Goal: Use online tool/utility: Use online tool/utility

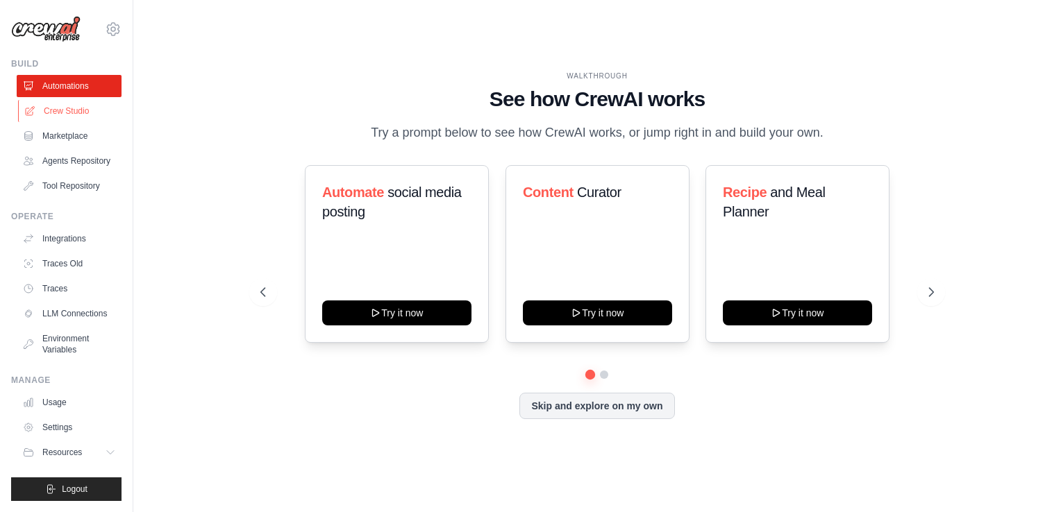
click at [65, 107] on link "Crew Studio" at bounding box center [70, 111] width 105 height 22
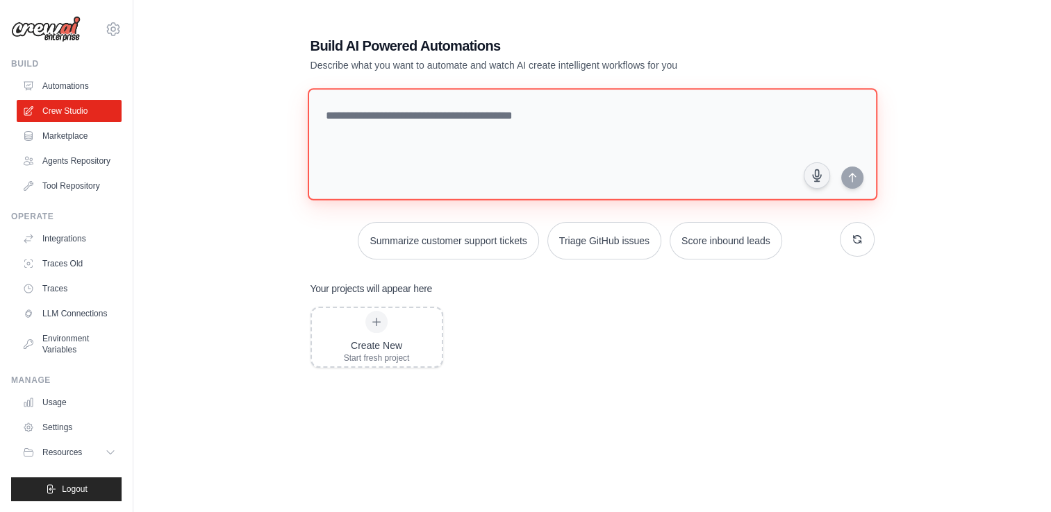
click at [358, 110] on textarea at bounding box center [591, 144] width 569 height 112
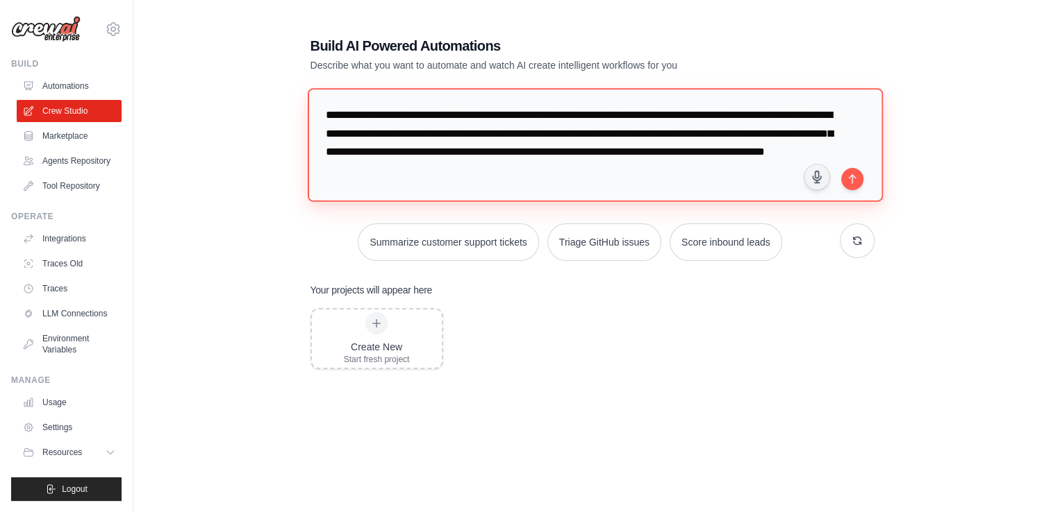
click at [684, 183] on textarea "**********" at bounding box center [594, 144] width 575 height 113
type textarea "**********"
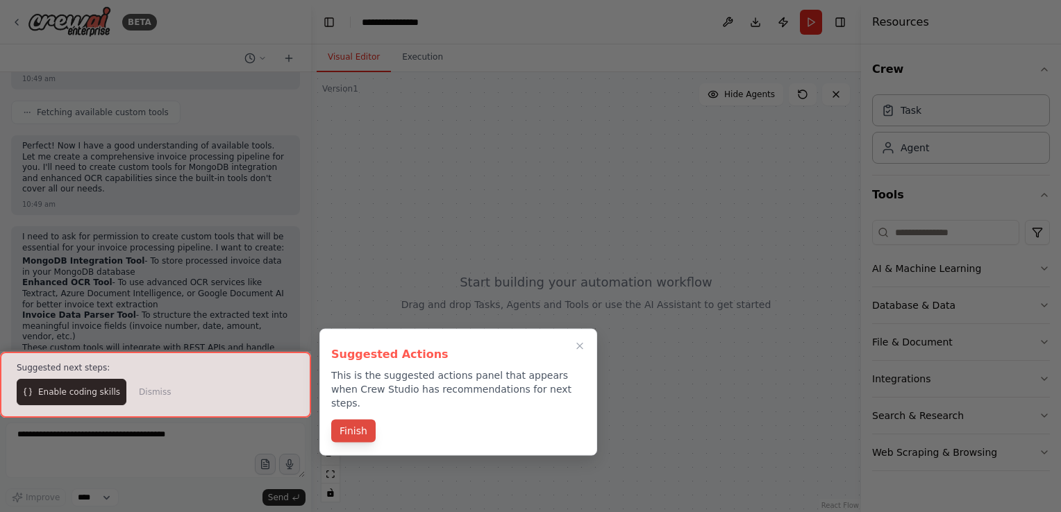
scroll to position [747, 0]
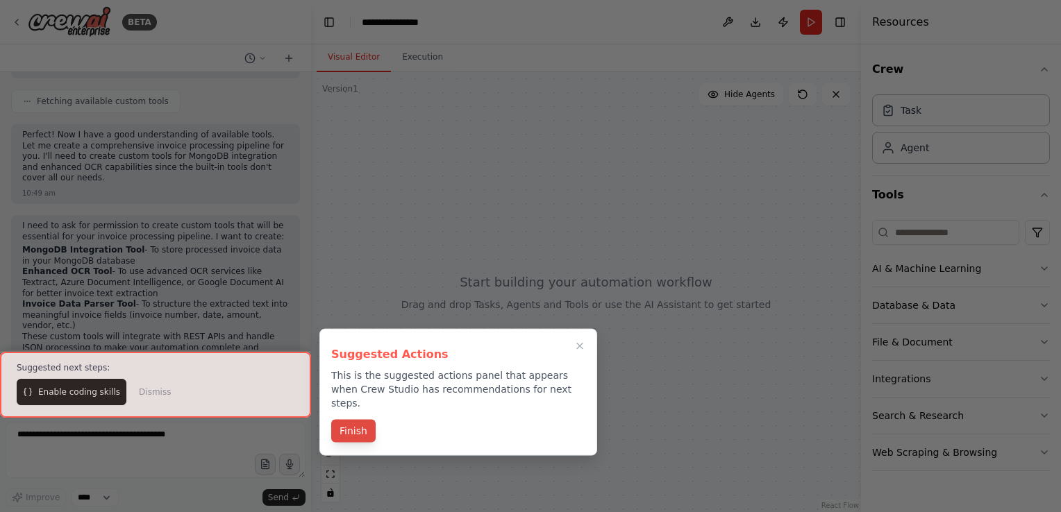
click at [356, 424] on button "Finish" at bounding box center [353, 431] width 44 height 23
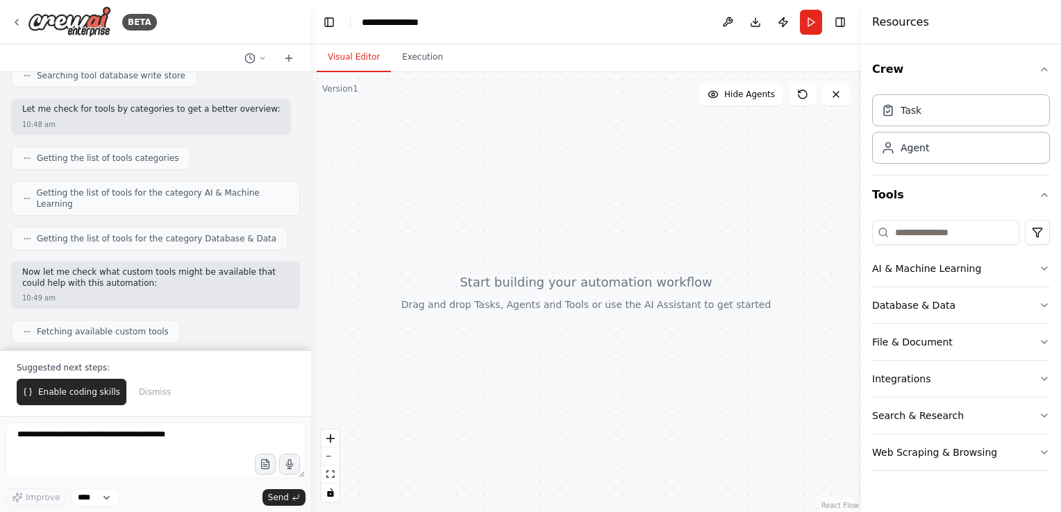
scroll to position [522, 0]
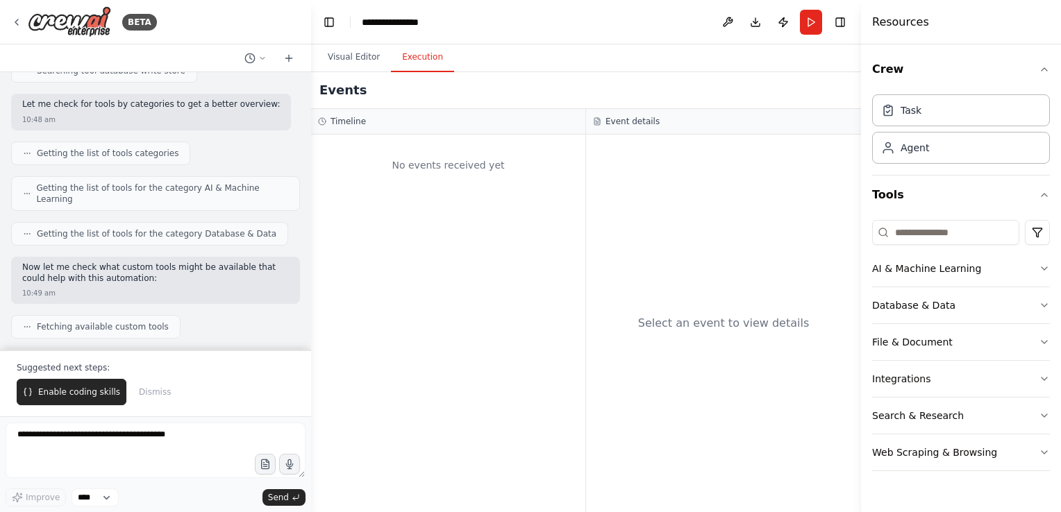
click at [423, 59] on button "Execution" at bounding box center [422, 57] width 63 height 29
click at [931, 113] on div "Task" at bounding box center [961, 110] width 178 height 32
click at [926, 156] on div "Agent" at bounding box center [961, 147] width 178 height 32
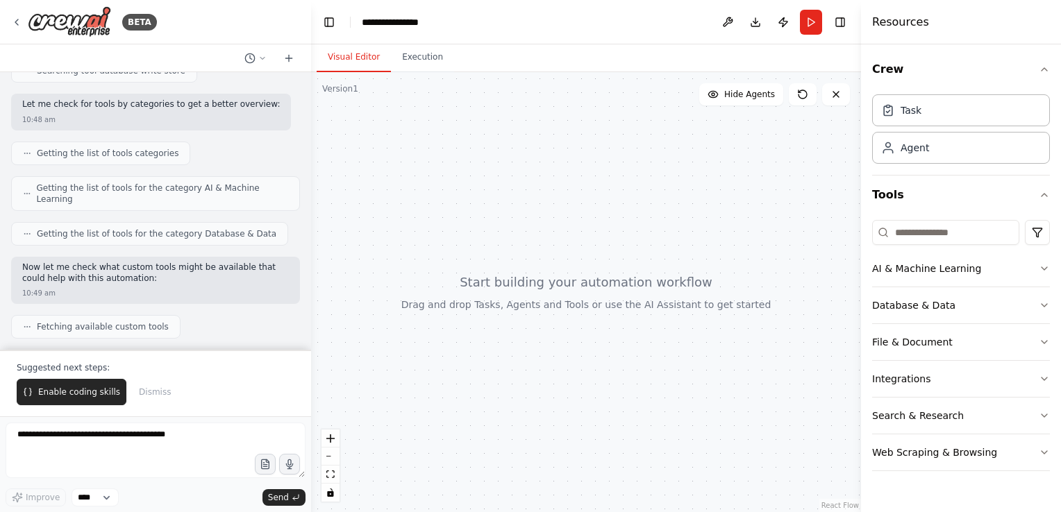
click at [350, 51] on button "Visual Editor" at bounding box center [354, 57] width 74 height 29
click at [526, 290] on div at bounding box center [586, 292] width 550 height 440
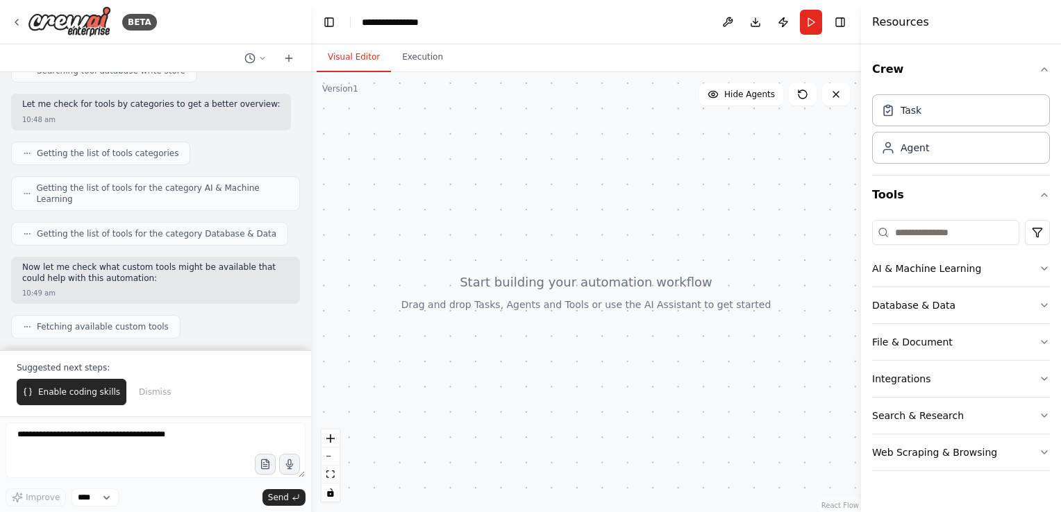
click at [526, 290] on div at bounding box center [586, 292] width 550 height 440
drag, startPoint x: 272, startPoint y: 498, endPoint x: 106, endPoint y: 428, distance: 179.9
click at [109, 431] on div "Improve **** Send" at bounding box center [156, 465] width 300 height 84
click at [71, 390] on span "Enable coding skills" at bounding box center [79, 392] width 82 height 11
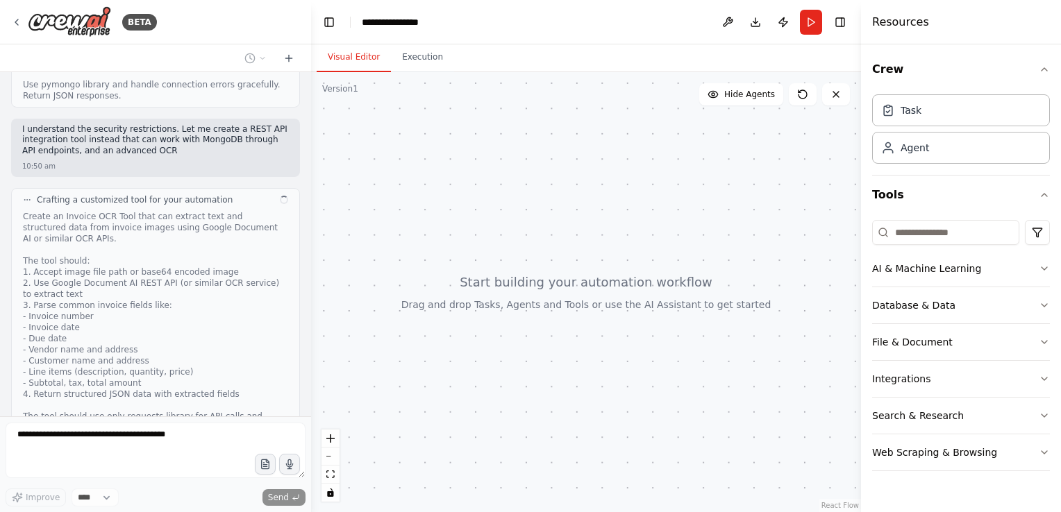
scroll to position [1394, 0]
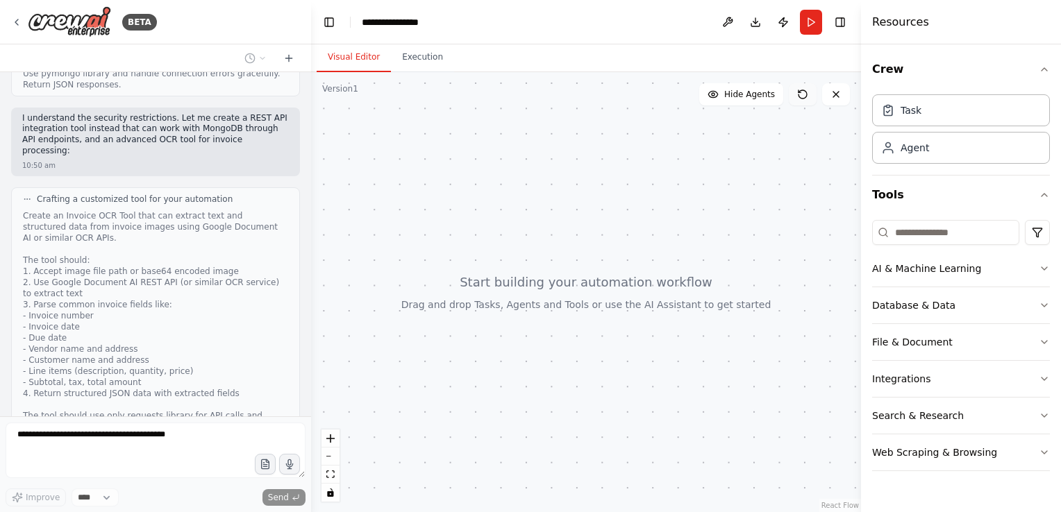
click at [801, 95] on icon at bounding box center [802, 94] width 11 height 11
click at [728, 95] on button "Hide Agents" at bounding box center [741, 94] width 84 height 22
click at [728, 95] on span "Show Agents" at bounding box center [748, 94] width 54 height 11
click at [728, 95] on button "Hide Agents" at bounding box center [741, 94] width 84 height 22
click at [728, 95] on span "Show Agents" at bounding box center [748, 94] width 54 height 11
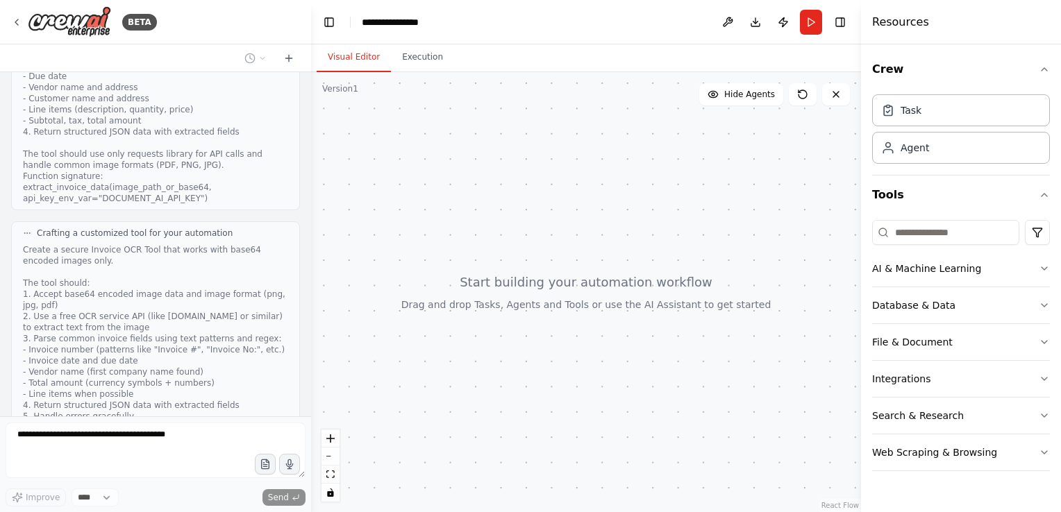
scroll to position [1941, 0]
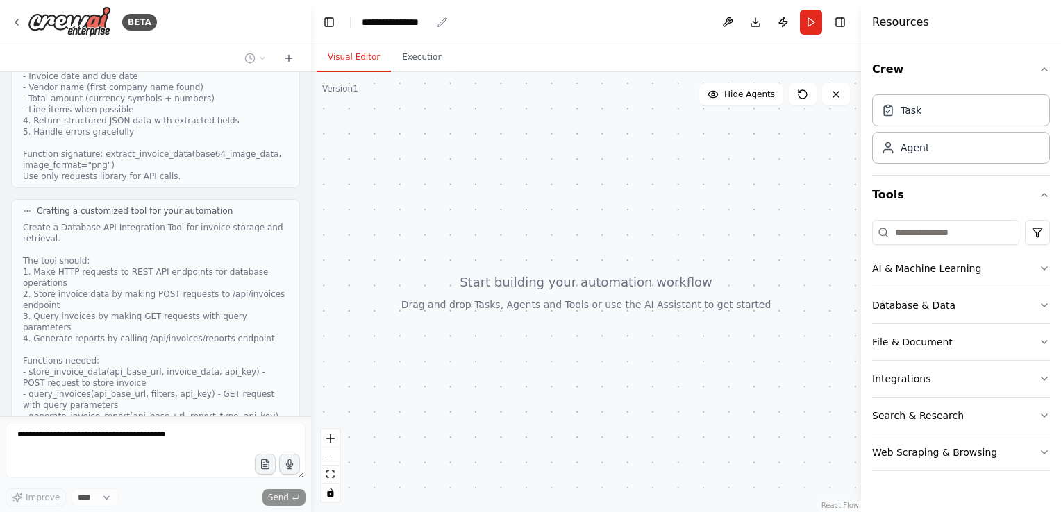
click at [417, 17] on div "**********" at bounding box center [396, 22] width 69 height 14
click at [417, 17] on div "**********" at bounding box center [414, 22] width 104 height 14
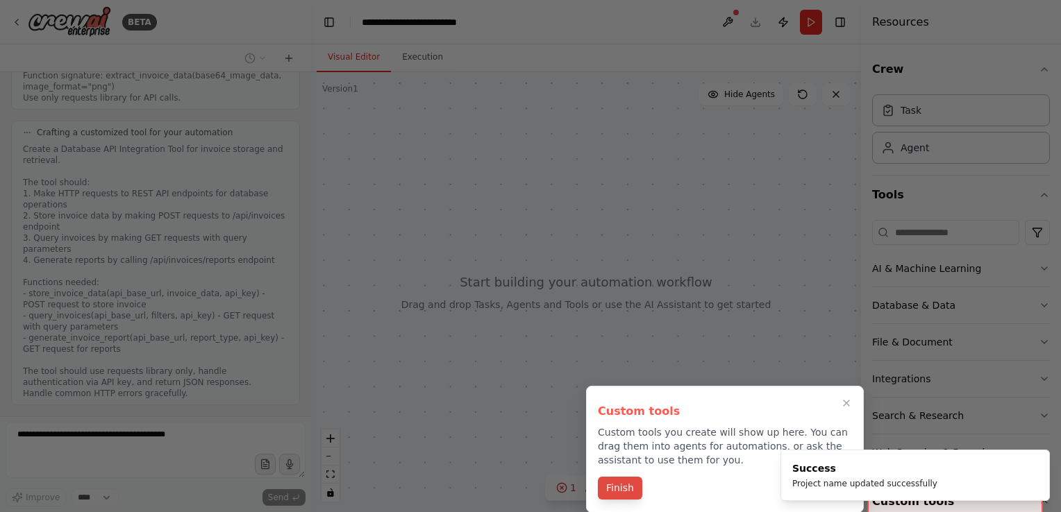
click at [628, 490] on button "Finish" at bounding box center [620, 488] width 44 height 23
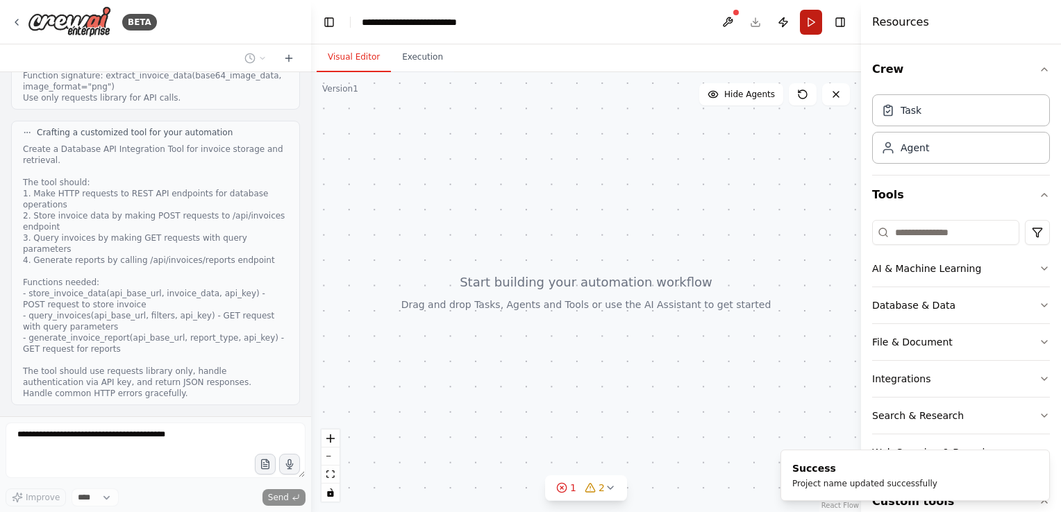
click at [810, 18] on button "Run" at bounding box center [811, 22] width 22 height 25
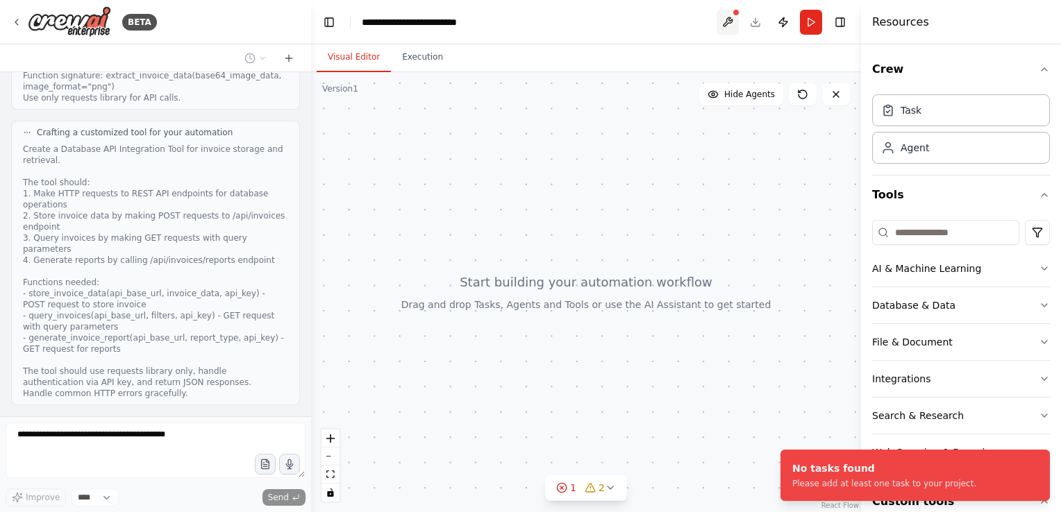
click at [733, 20] on button at bounding box center [728, 22] width 22 height 25
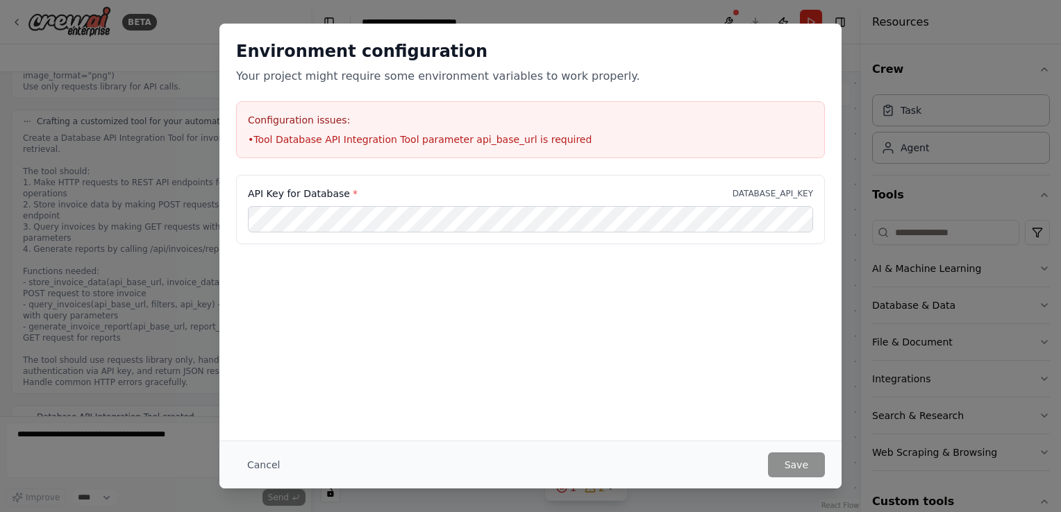
scroll to position [2351, 0]
click at [186, 197] on div "Environment configuration Your project might require some environment variables…" at bounding box center [530, 256] width 1061 height 512
click at [271, 462] on button "Cancel" at bounding box center [263, 465] width 55 height 25
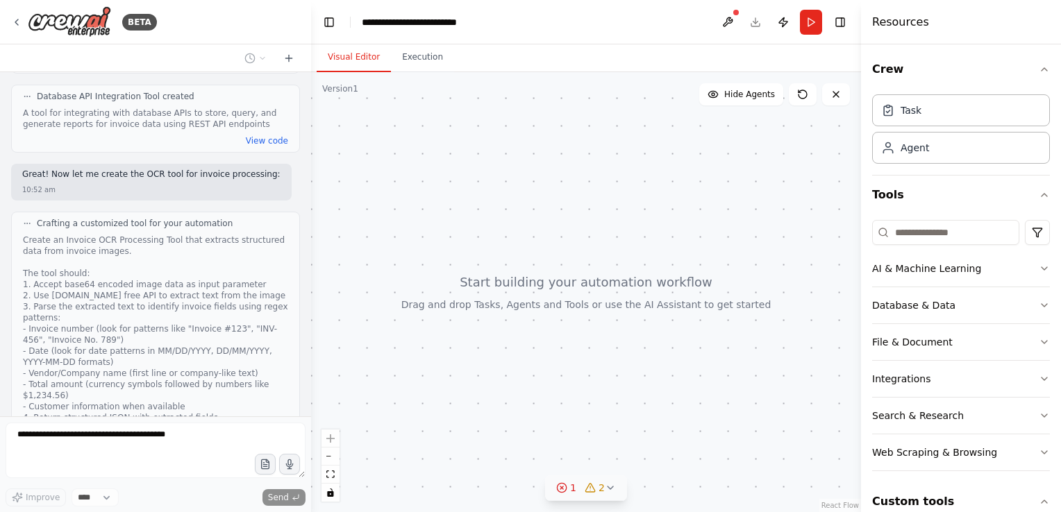
click at [606, 496] on button "1 2" at bounding box center [586, 489] width 82 height 26
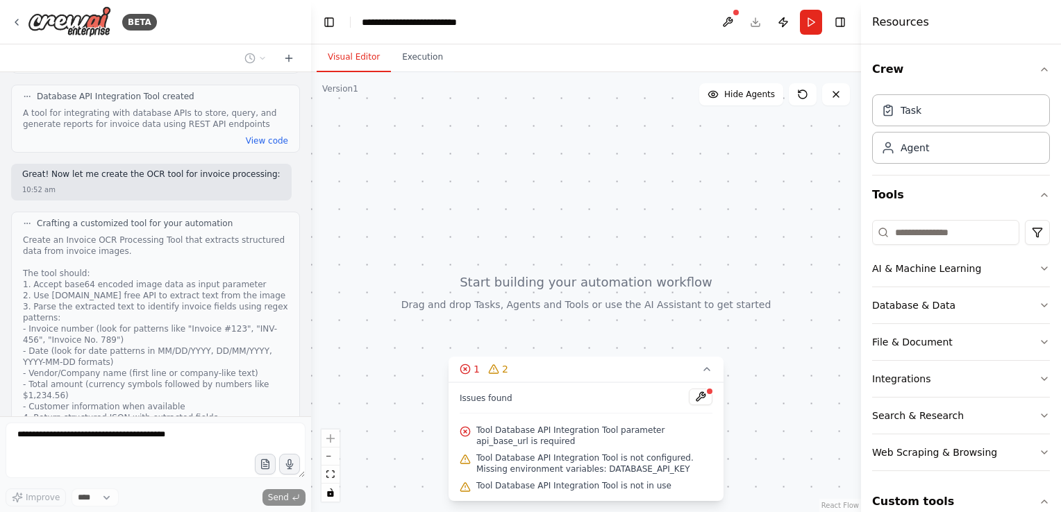
click at [564, 264] on div at bounding box center [586, 292] width 550 height 440
click at [544, 431] on span "Tool Database API Integration Tool parameter api_base_url is required" at bounding box center [594, 436] width 236 height 22
drag, startPoint x: 544, startPoint y: 431, endPoint x: 712, endPoint y: 372, distance: 178.8
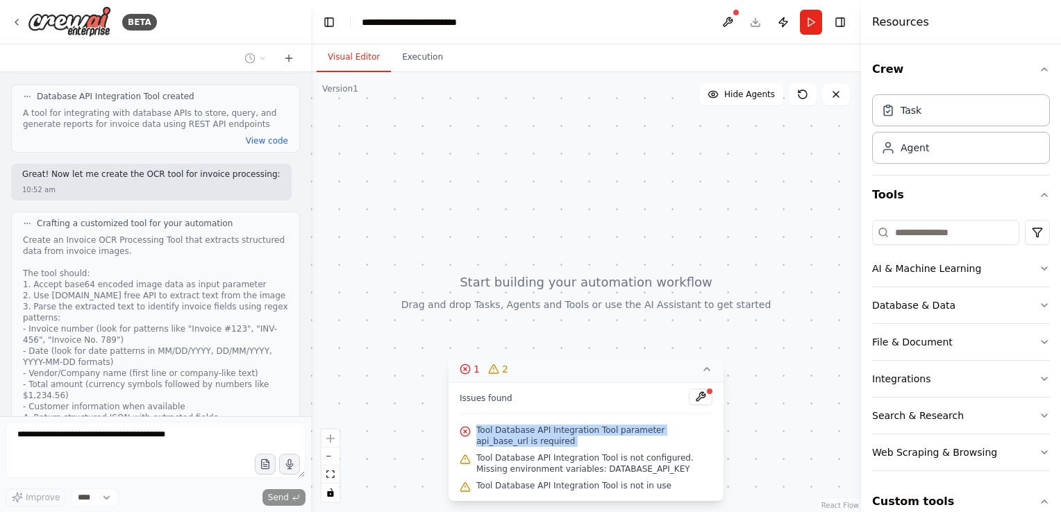
click at [712, 372] on button "1 2" at bounding box center [586, 370] width 275 height 26
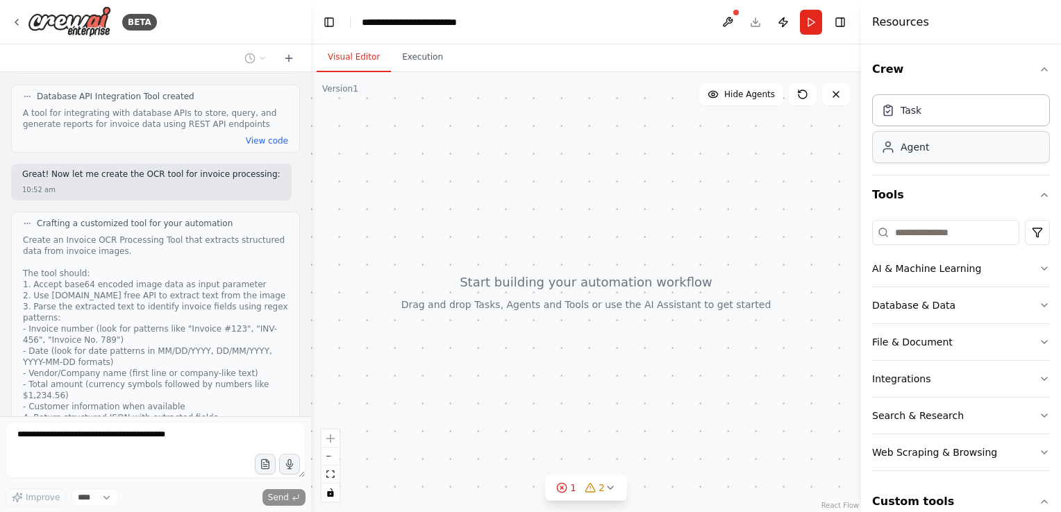
click at [925, 146] on div "Agent" at bounding box center [915, 147] width 28 height 14
click at [908, 113] on div "Task" at bounding box center [911, 110] width 21 height 14
click at [747, 93] on span "Hide Agents" at bounding box center [749, 94] width 51 height 11
click at [747, 93] on span "Show Agents" at bounding box center [748, 94] width 54 height 11
click at [606, 495] on button "1 2" at bounding box center [586, 489] width 82 height 26
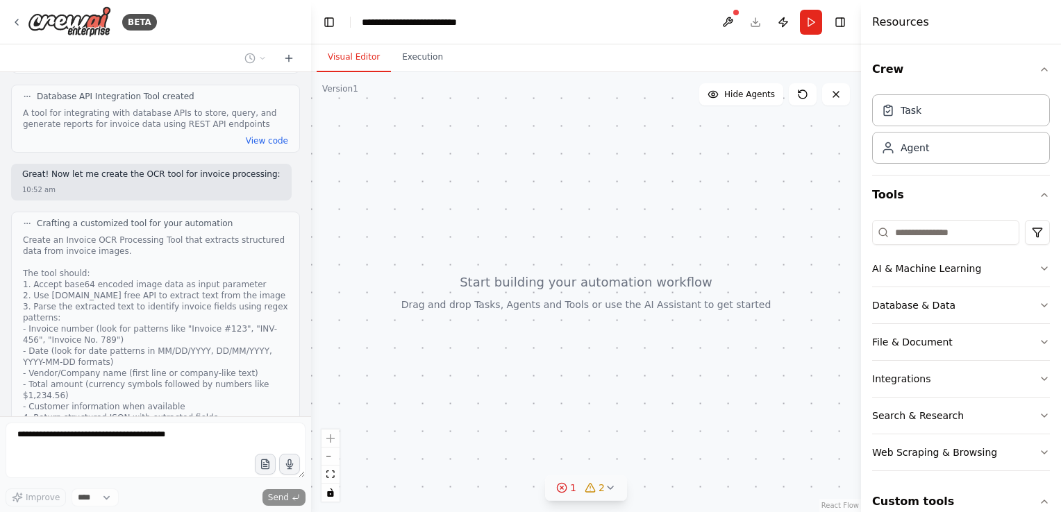
scroll to position [2433, 0]
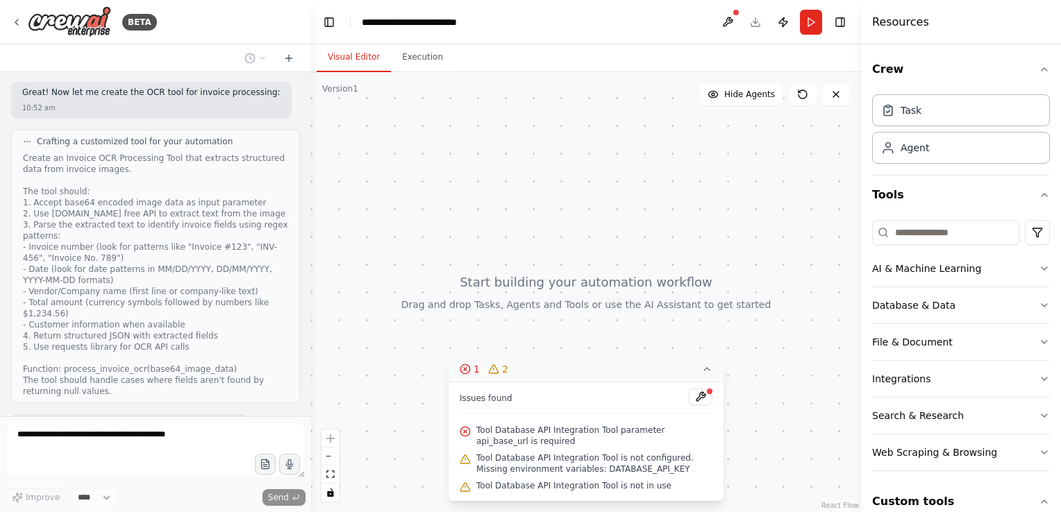
click at [490, 374] on icon at bounding box center [493, 369] width 11 height 11
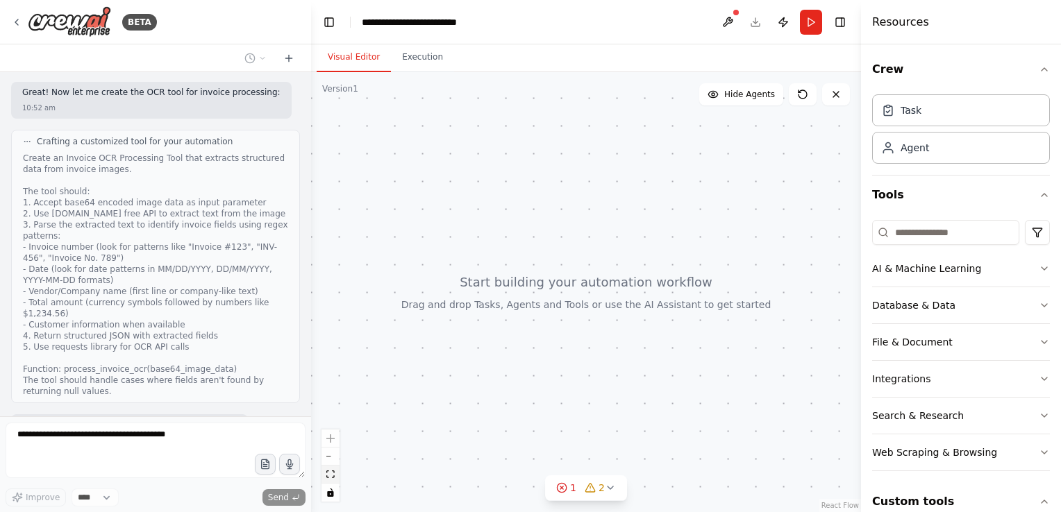
click at [333, 482] on button "fit view" at bounding box center [331, 475] width 18 height 18
click at [332, 478] on icon "fit view" at bounding box center [330, 475] width 8 height 8
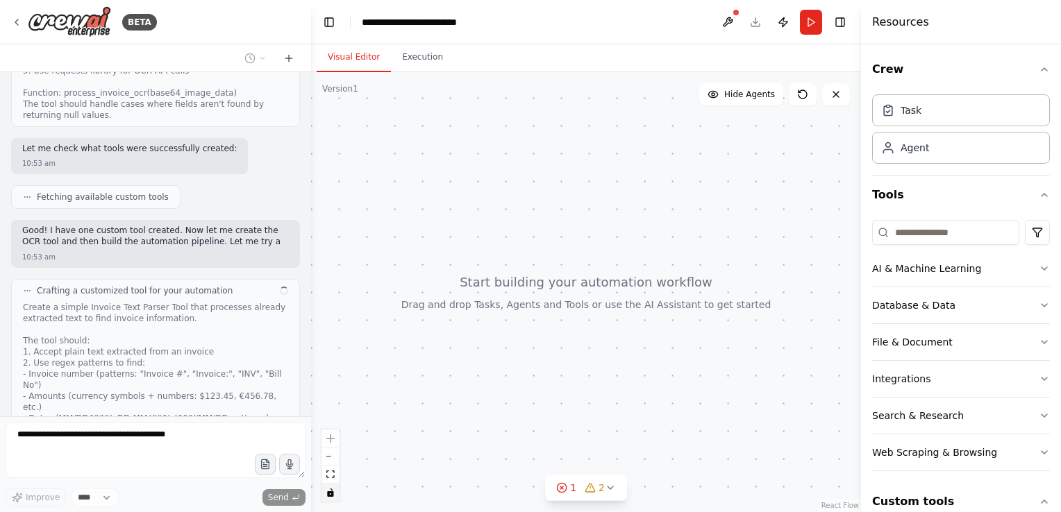
scroll to position [2721, 0]
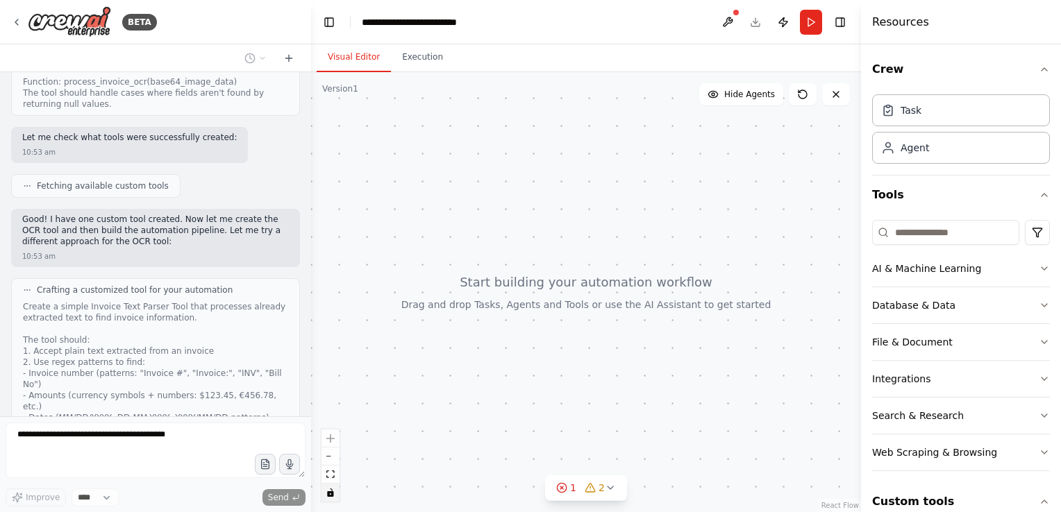
click at [331, 496] on icon "toggle interactivity" at bounding box center [330, 493] width 6 height 8
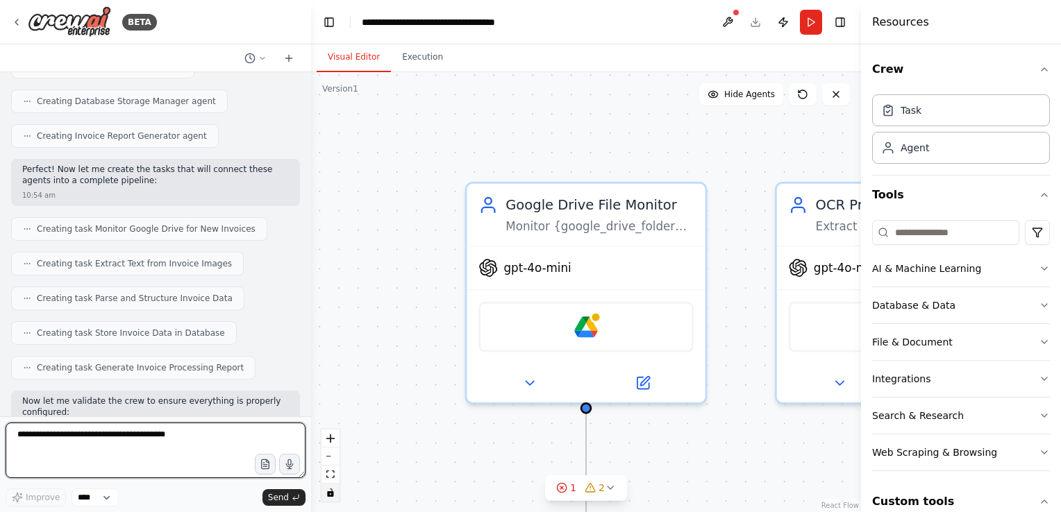
scroll to position [4319, 0]
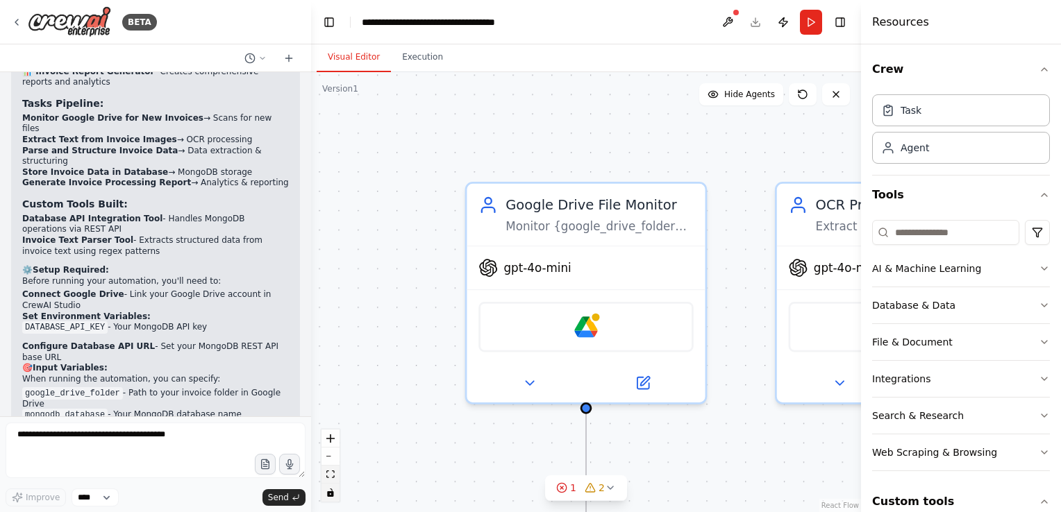
click at [331, 477] on icon "fit view" at bounding box center [330, 475] width 8 height 8
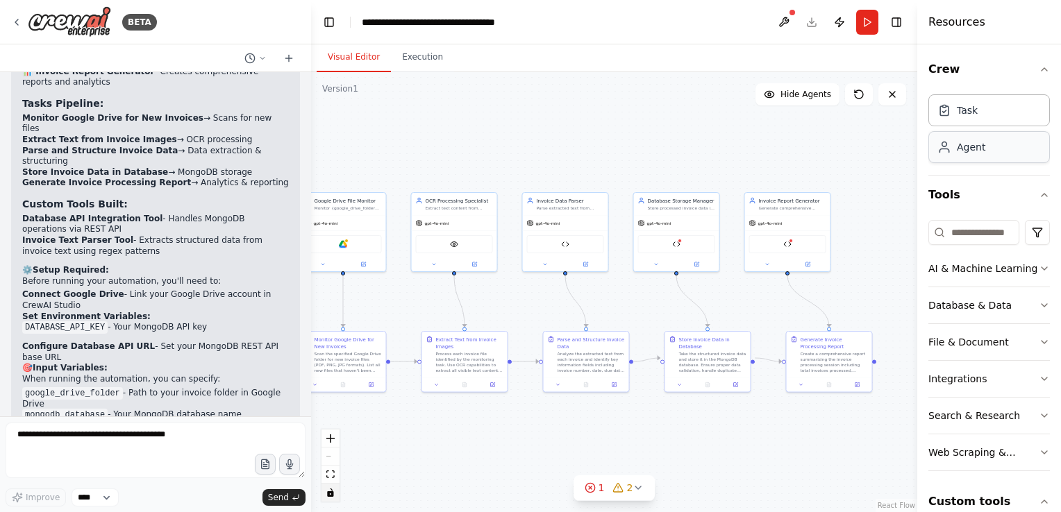
drag, startPoint x: 861, startPoint y: 150, endPoint x: 966, endPoint y: 160, distance: 105.3
click at [966, 160] on div "Resources Crew Task Agent Tools AI & Machine Learning Database & Data File & Do…" at bounding box center [989, 256] width 144 height 512
click at [344, 245] on img at bounding box center [343, 243] width 8 height 8
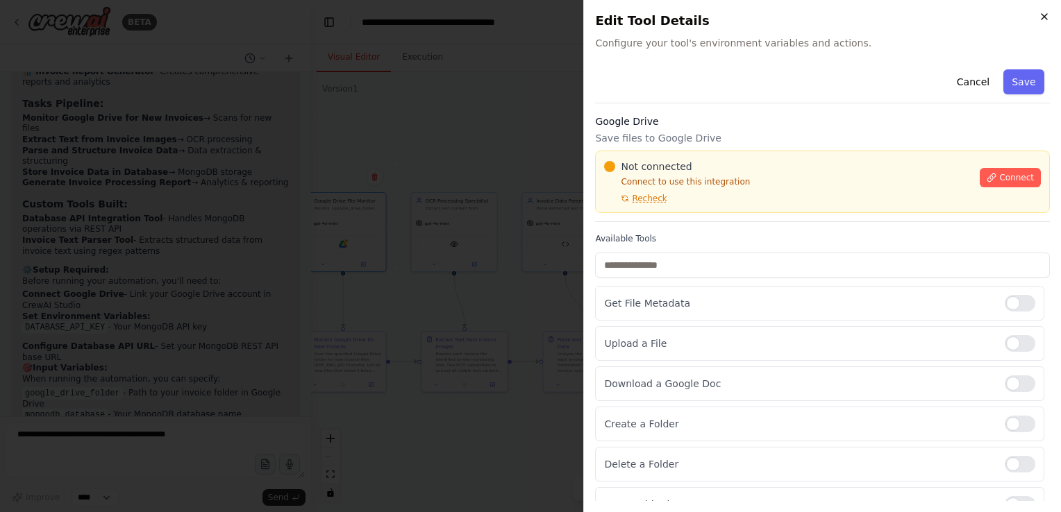
click at [1045, 20] on icon "button" at bounding box center [1044, 16] width 11 height 11
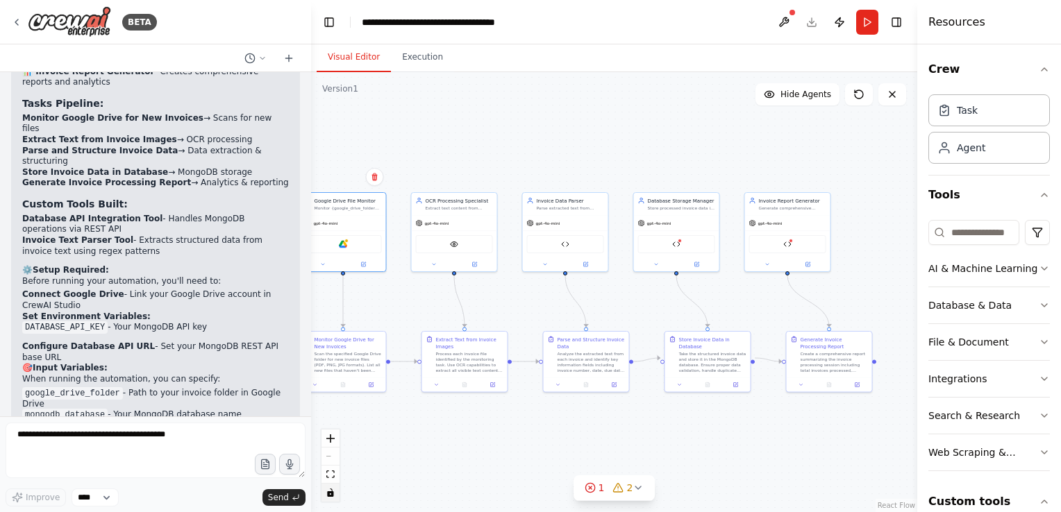
click at [812, 15] on header "**********" at bounding box center [614, 22] width 606 height 44
click at [809, 22] on header "**********" at bounding box center [614, 22] width 606 height 44
click at [676, 156] on div ".deletable-edge-delete-btn { width: 20px; height: 20px; border: 0px solid #ffff…" at bounding box center [614, 292] width 606 height 440
click at [814, 23] on header "**********" at bounding box center [614, 22] width 606 height 44
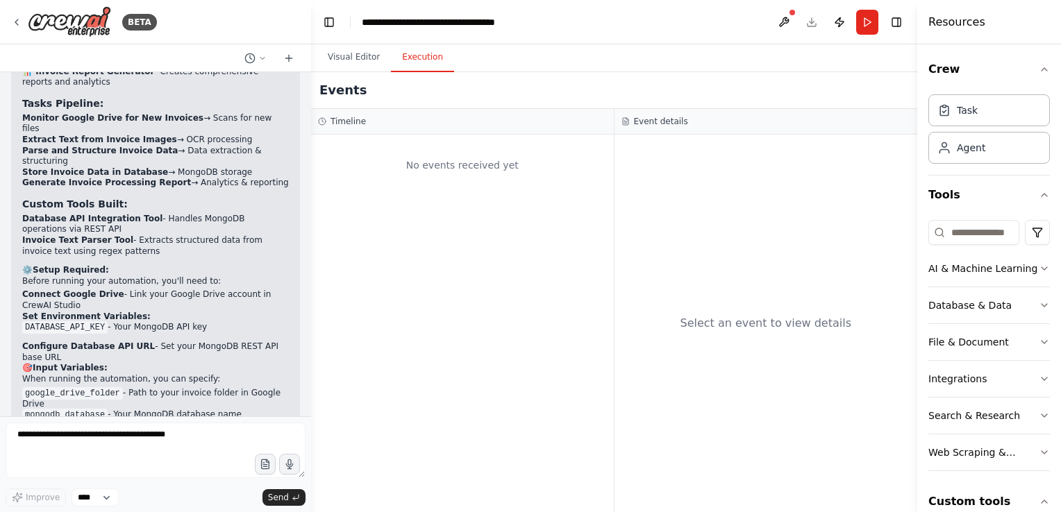
click at [419, 71] on button "Execution" at bounding box center [422, 57] width 63 height 29
click at [468, 158] on div "No events received yet" at bounding box center [462, 165] width 289 height 47
click at [692, 108] on div "Events" at bounding box center [614, 90] width 606 height 37
click at [869, 21] on button "Run" at bounding box center [867, 22] width 22 height 25
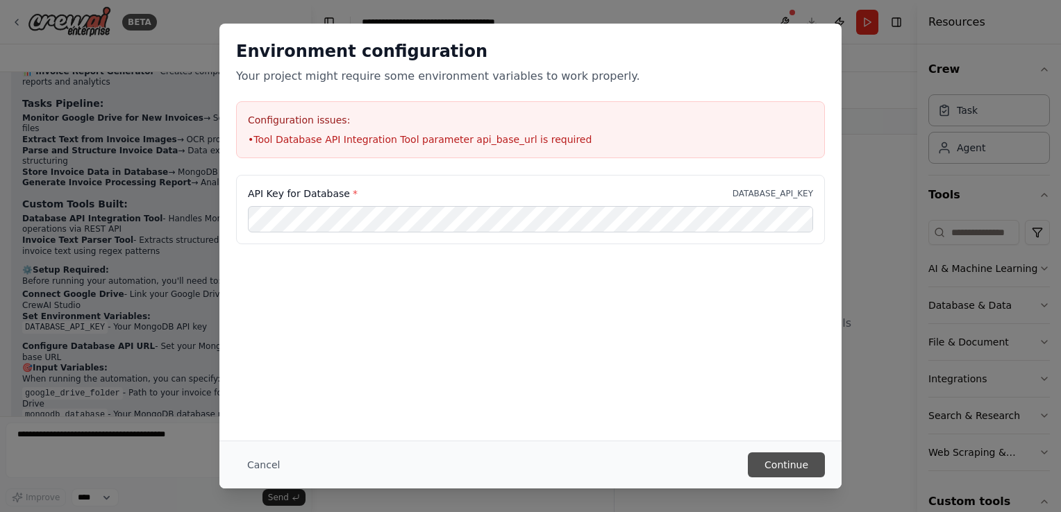
click at [809, 469] on button "Continue" at bounding box center [786, 465] width 77 height 25
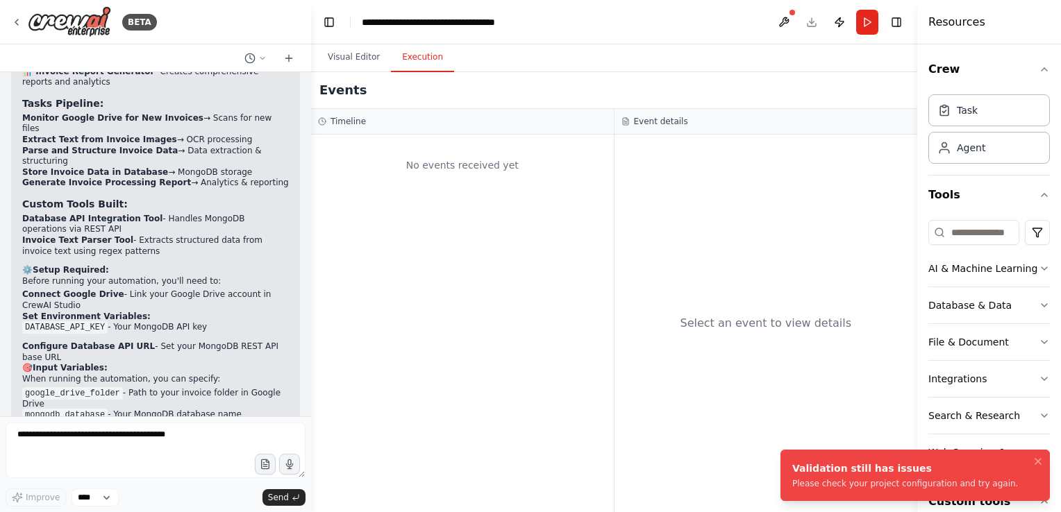
click at [870, 482] on div "Please check your project configuration and try again." at bounding box center [905, 483] width 226 height 11
click at [425, 60] on button "Execution" at bounding box center [422, 57] width 63 height 29
click at [364, 117] on div "Timeline" at bounding box center [462, 121] width 289 height 11
click at [350, 51] on button "Visual Editor" at bounding box center [354, 57] width 74 height 29
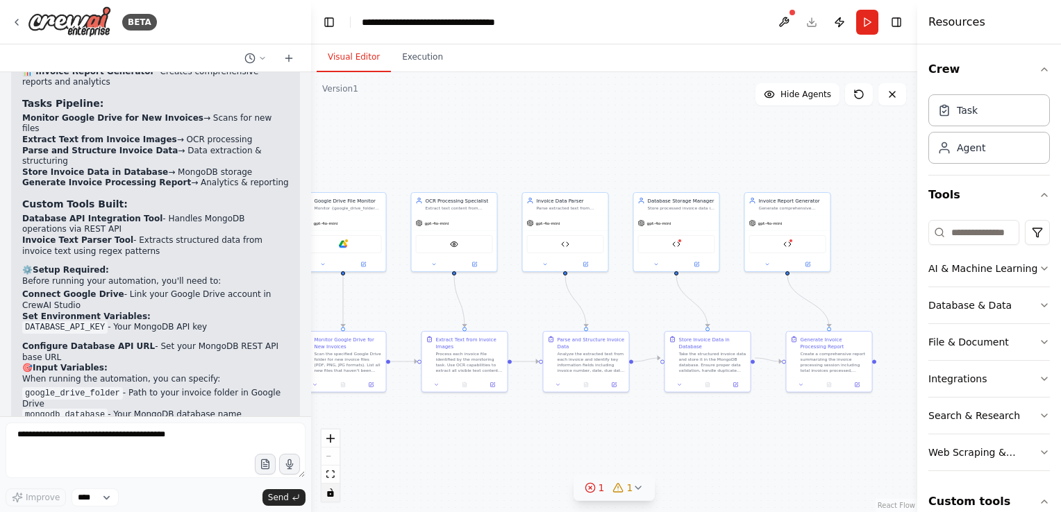
click at [635, 487] on icon at bounding box center [638, 488] width 11 height 11
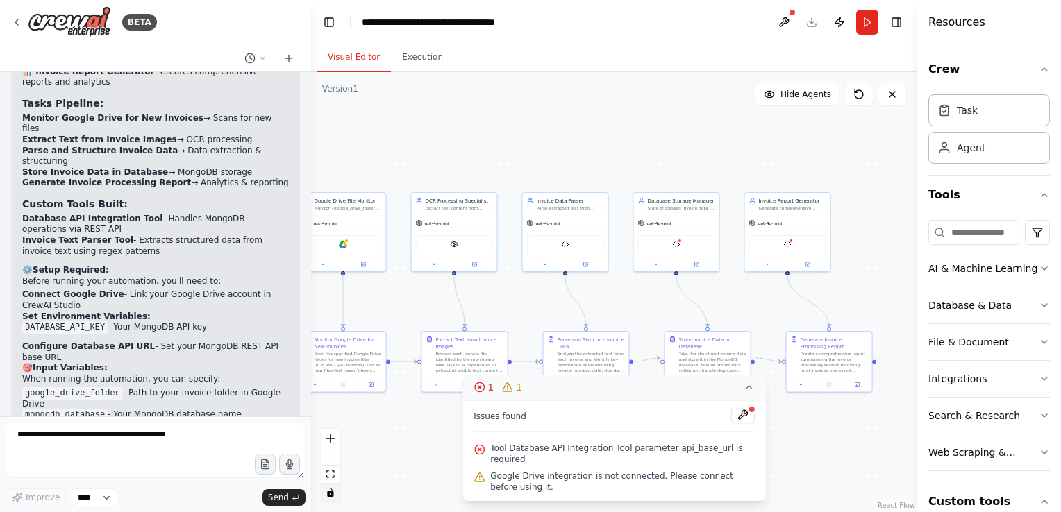
click at [575, 454] on span "Tool Database API Integration Tool parameter api_base_url is required" at bounding box center [622, 454] width 265 height 22
click at [749, 414] on div at bounding box center [752, 410] width 8 height 8
click at [747, 424] on button at bounding box center [743, 415] width 24 height 17
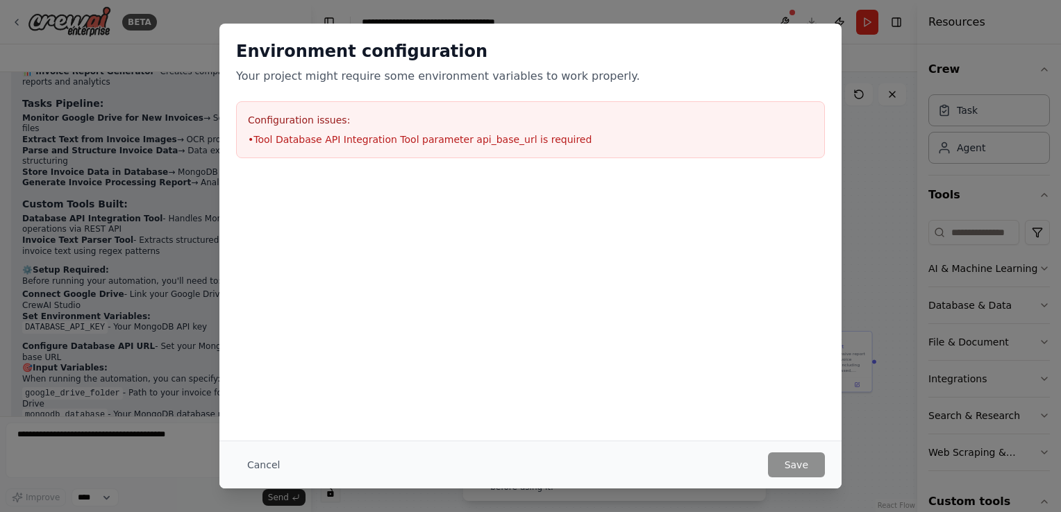
click at [453, 126] on h3 "Configuration issues:" at bounding box center [530, 120] width 565 height 14
click at [264, 461] on button "Cancel" at bounding box center [263, 465] width 55 height 25
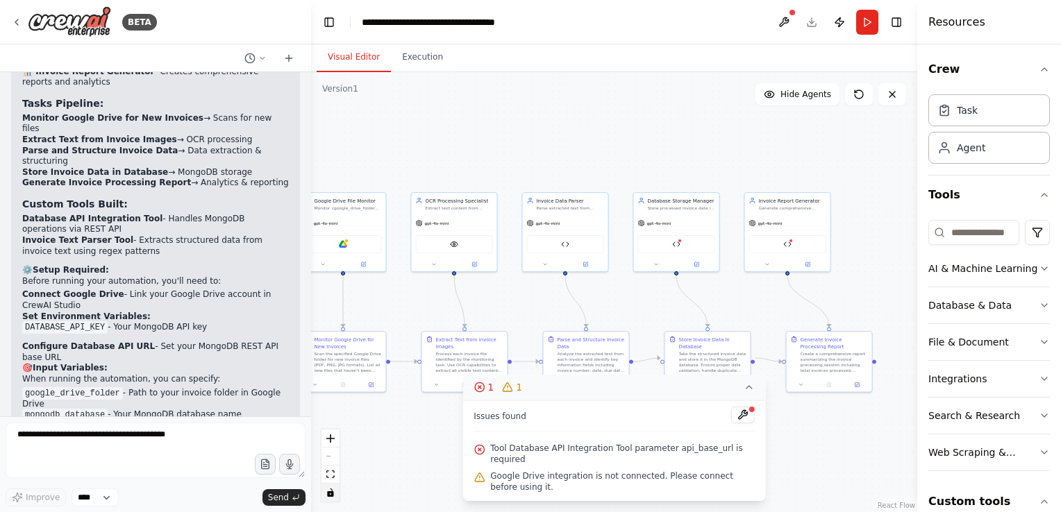
click at [485, 453] on div "Tool Database API Integration Tool parameter api_base_url is required" at bounding box center [614, 454] width 281 height 28
click at [478, 456] on icon at bounding box center [479, 449] width 11 height 11
click at [483, 486] on div "Google Drive integration is not connected. Please connect before using it." at bounding box center [614, 482] width 281 height 28
click at [485, 394] on div "1" at bounding box center [484, 388] width 20 height 14
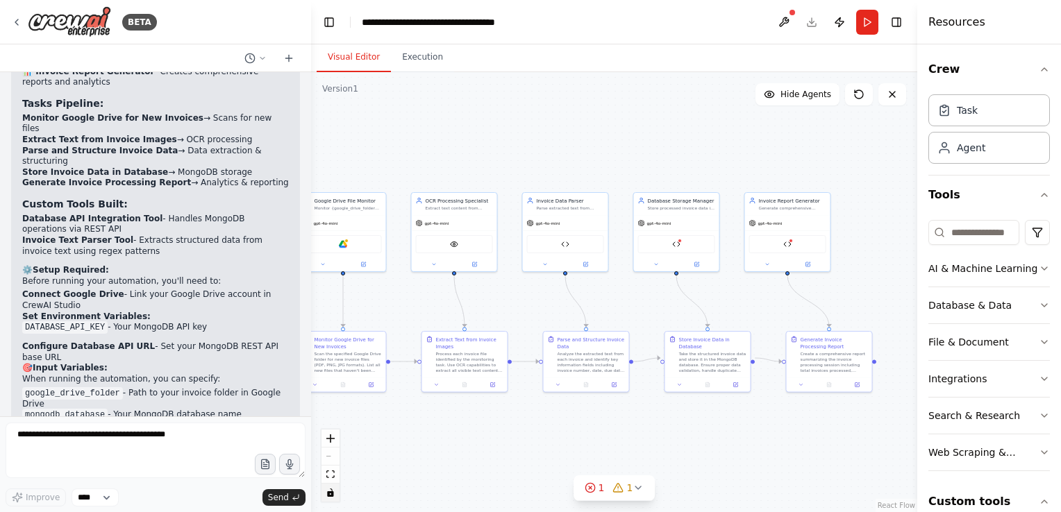
click at [479, 396] on div ".deletable-edge-delete-btn { width: 20px; height: 20px; border: 0px solid #ffff…" at bounding box center [614, 292] width 606 height 440
click at [787, 19] on button at bounding box center [784, 22] width 22 height 25
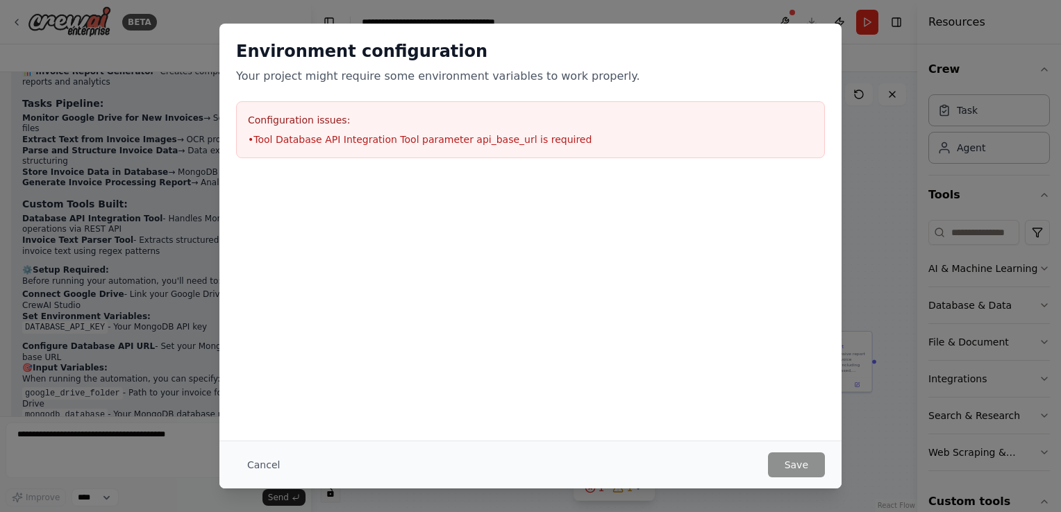
click at [434, 137] on li "• Tool Database API Integration Tool parameter api_base_url is required" at bounding box center [530, 140] width 565 height 14
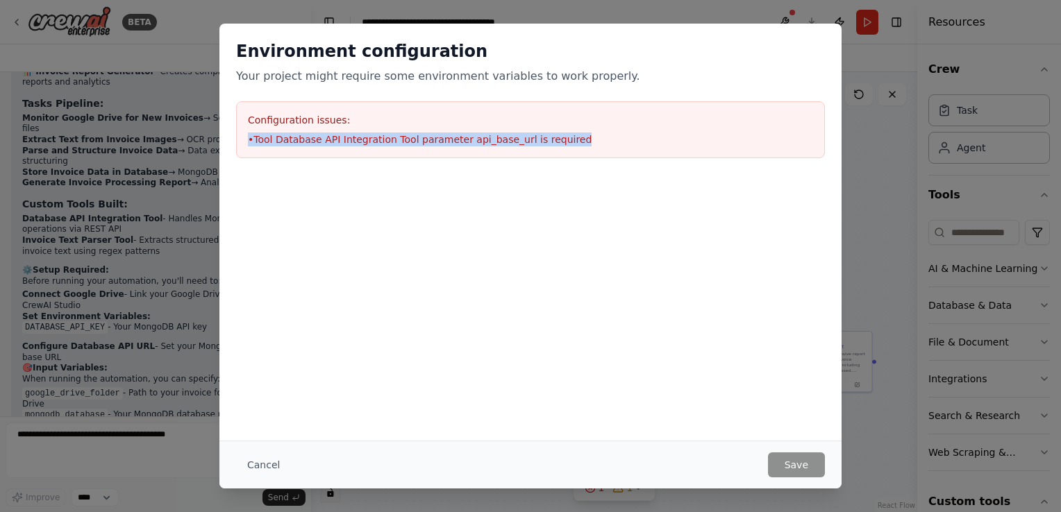
click at [434, 137] on li "• Tool Database API Integration Tool parameter api_base_url is required" at bounding box center [530, 140] width 565 height 14
click at [872, 162] on div "Environment configuration Your project might require some environment variables…" at bounding box center [530, 256] width 1061 height 512
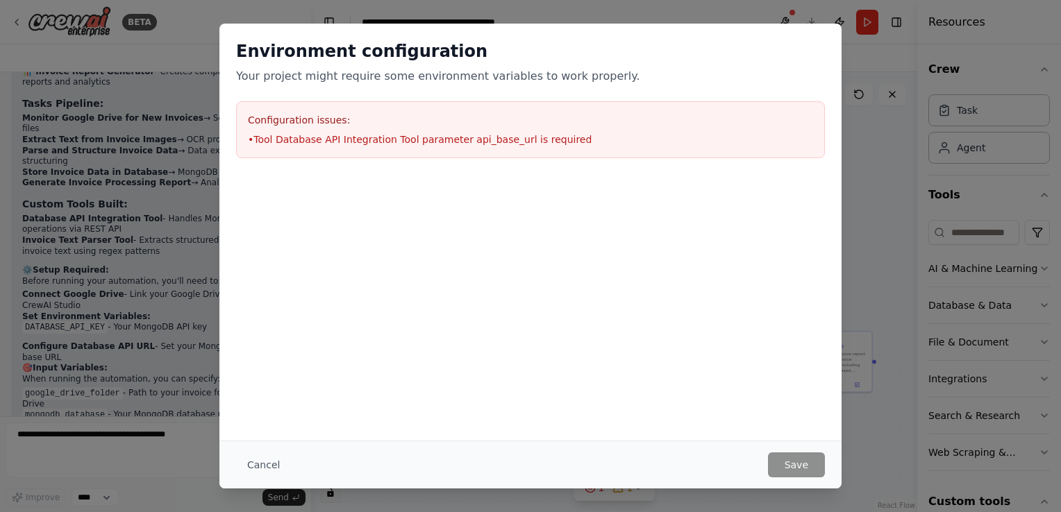
click at [872, 162] on div "Environment configuration Your project might require some environment variables…" at bounding box center [530, 256] width 1061 height 512
click at [261, 471] on button "Cancel" at bounding box center [263, 465] width 55 height 25
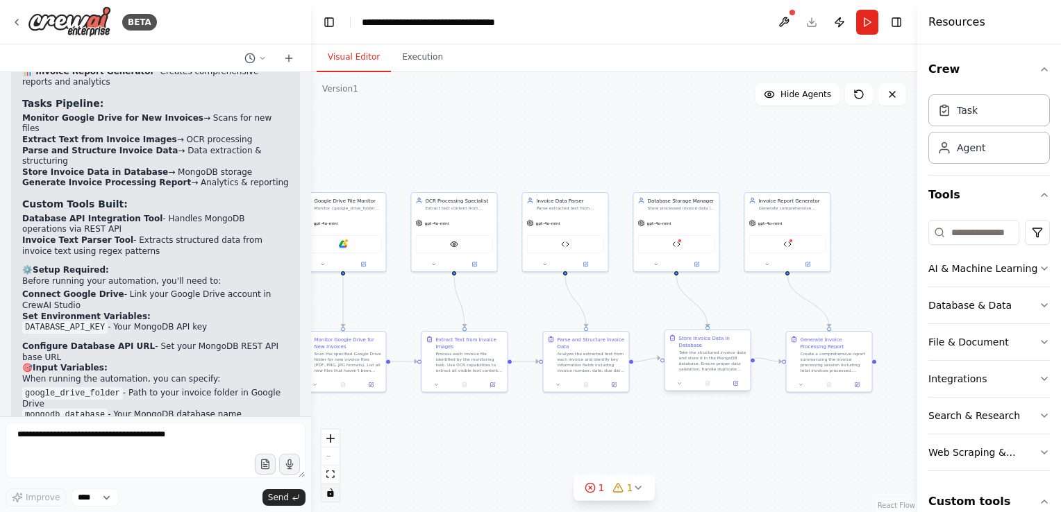
click at [730, 358] on div "Take the structured invoice data and store it in the MongoDB database. Ensure p…" at bounding box center [712, 361] width 67 height 22
click at [675, 239] on img at bounding box center [676, 243] width 8 height 8
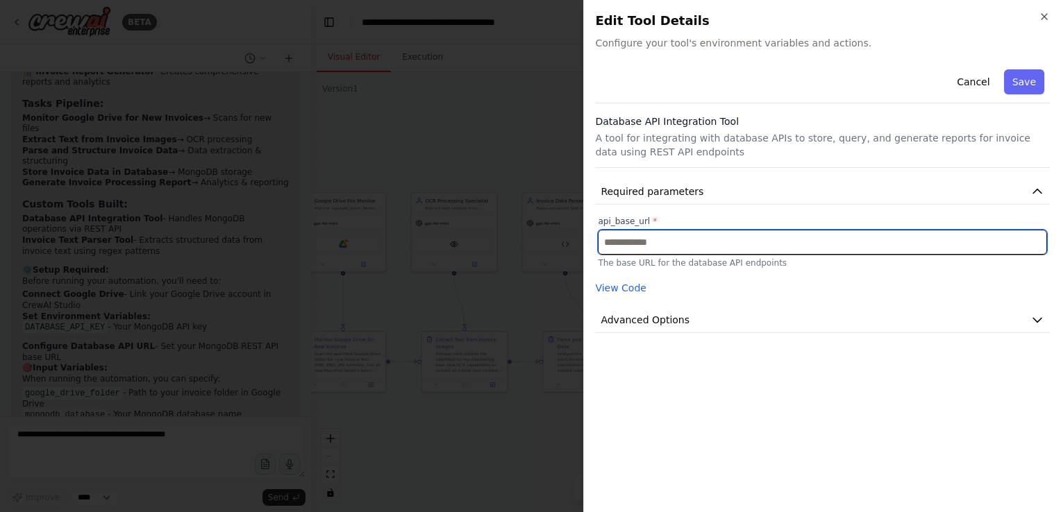
click at [678, 243] on input "text" at bounding box center [822, 242] width 449 height 25
type input "*******"
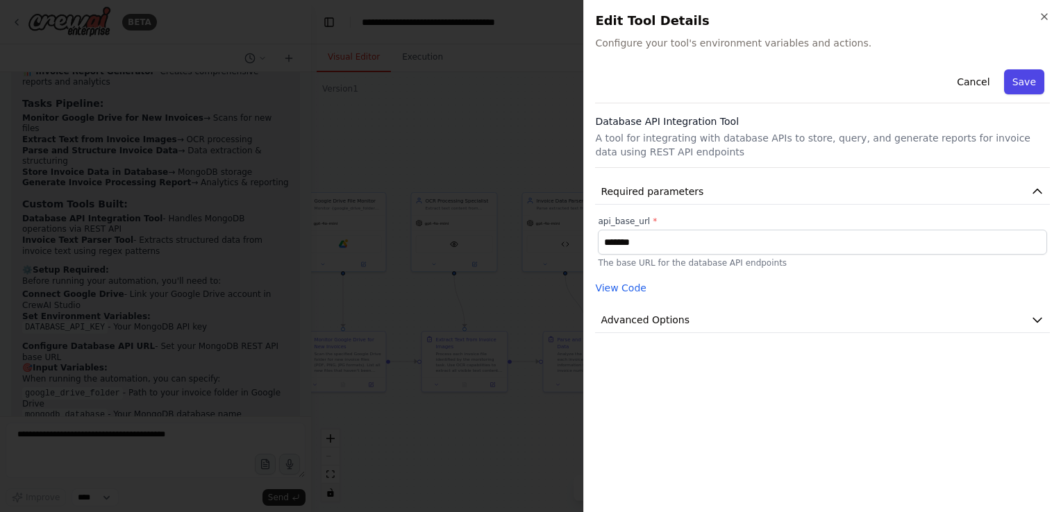
click at [1041, 80] on button "Save" at bounding box center [1024, 81] width 40 height 25
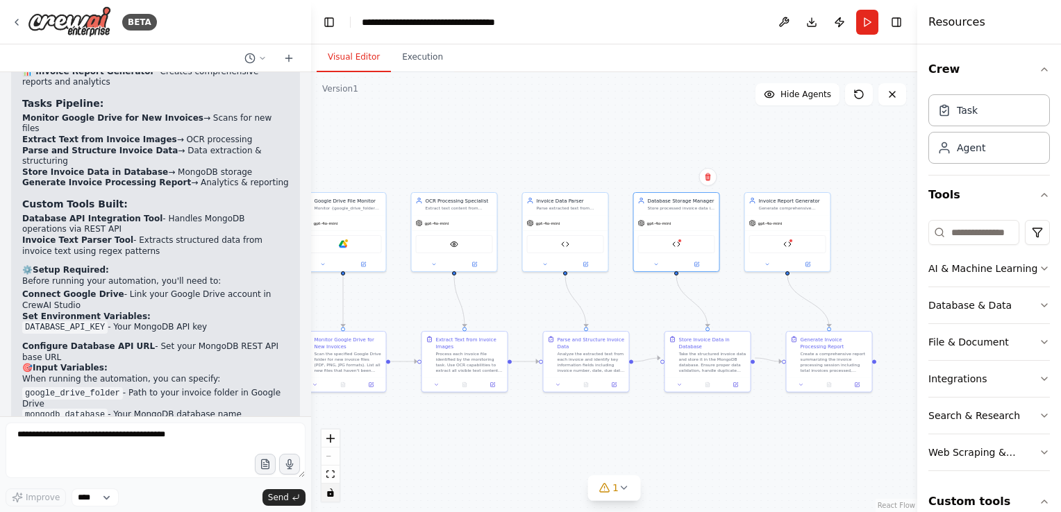
click at [663, 157] on div ".deletable-edge-delete-btn { width: 20px; height: 20px; border: 0px solid #ffff…" at bounding box center [614, 292] width 606 height 440
click at [871, 26] on button "Run" at bounding box center [867, 22] width 22 height 25
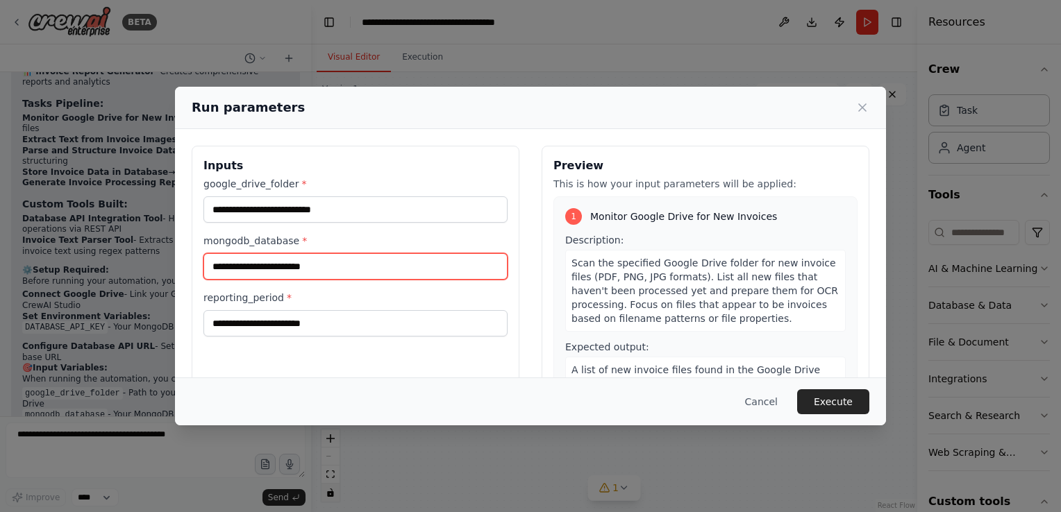
click at [334, 271] on input "mongodb_database *" at bounding box center [355, 266] width 304 height 26
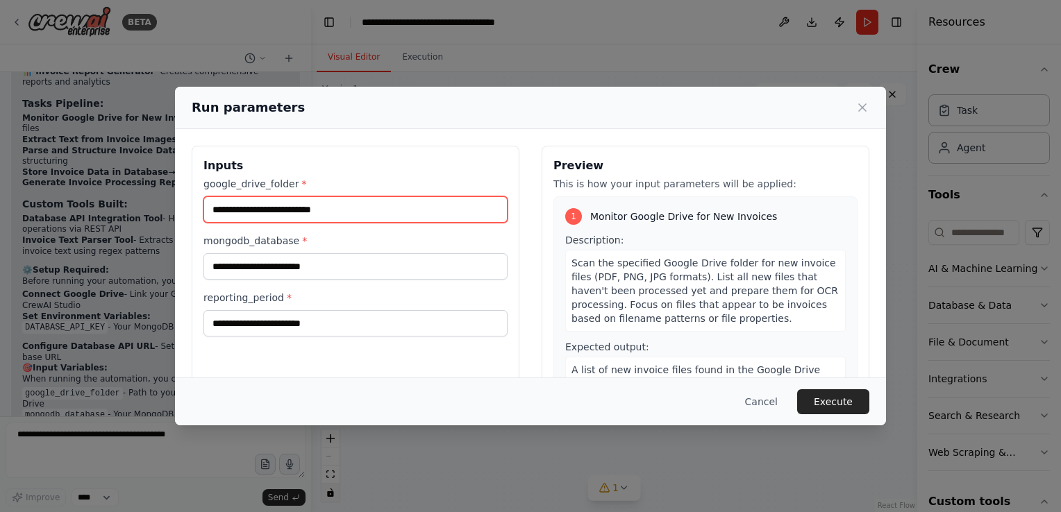
click at [322, 206] on input "google_drive_folder *" at bounding box center [355, 210] width 304 height 26
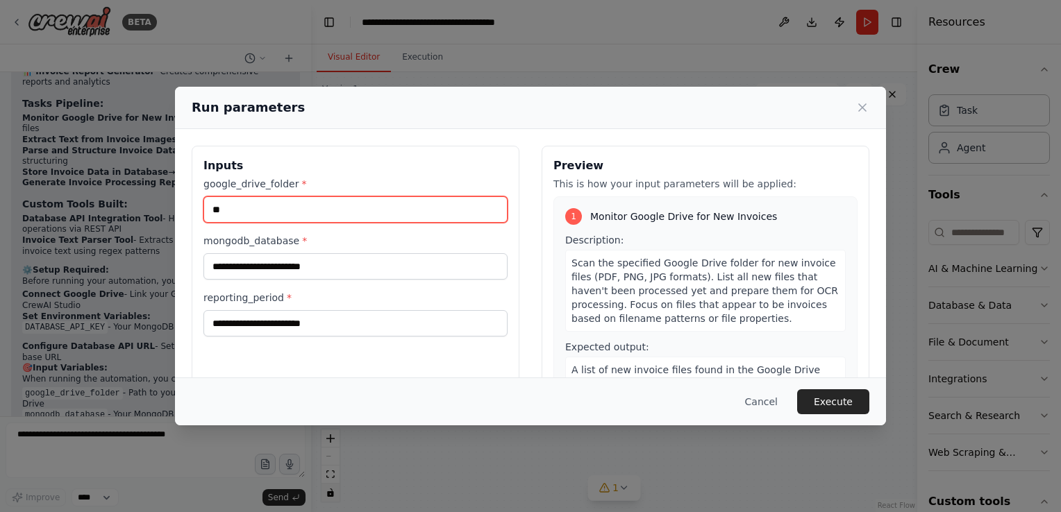
type input "**"
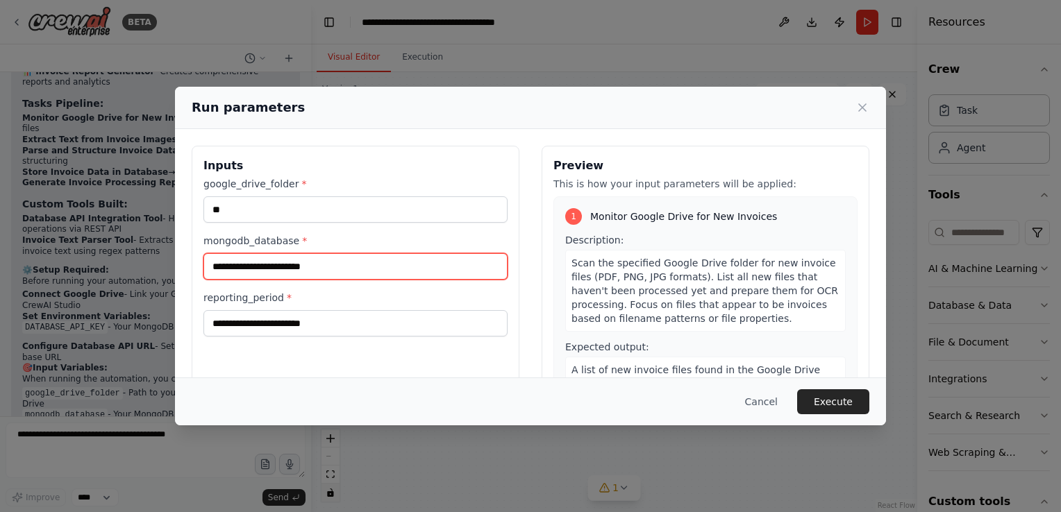
click at [314, 265] on input "mongodb_database *" at bounding box center [355, 266] width 304 height 26
type input "***"
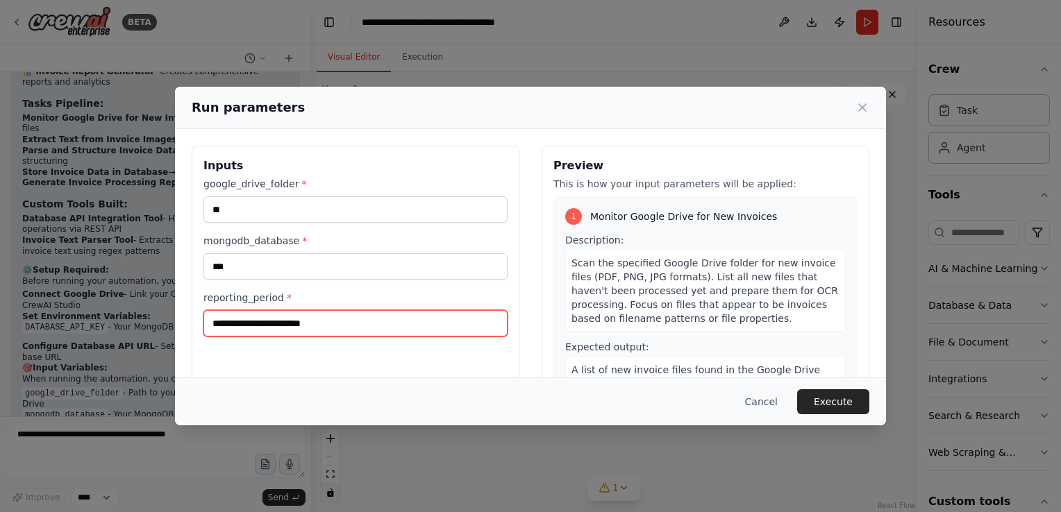
click at [295, 324] on input "reporting_period *" at bounding box center [355, 323] width 304 height 26
type input "**"
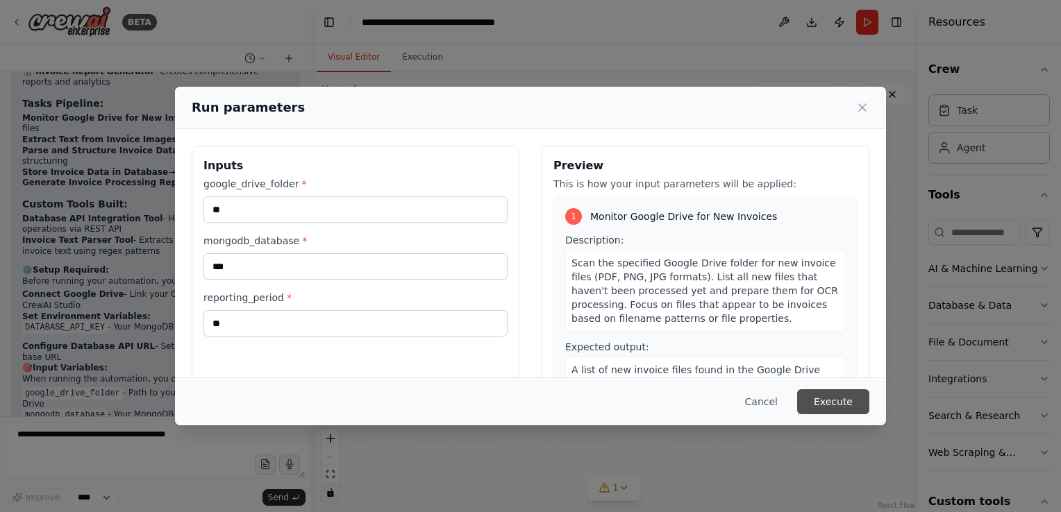
click at [837, 401] on button "Execute" at bounding box center [833, 402] width 72 height 25
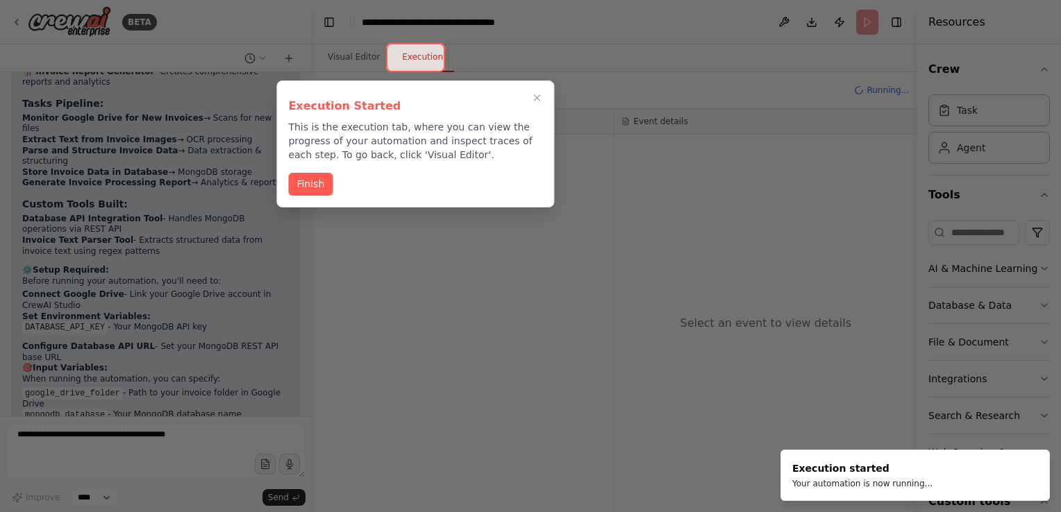
click at [323, 192] on button "Finish" at bounding box center [310, 184] width 44 height 23
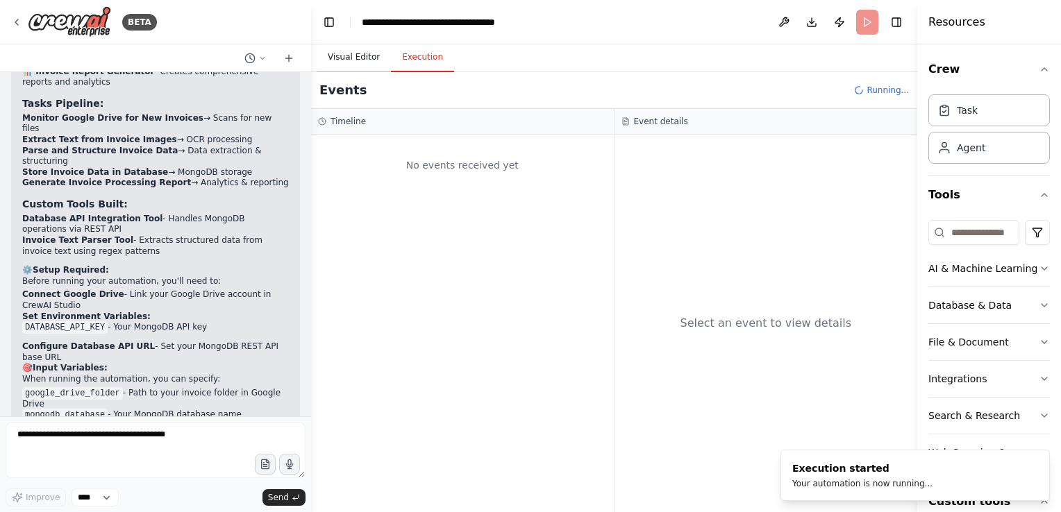
click at [349, 65] on button "Visual Editor" at bounding box center [354, 57] width 74 height 29
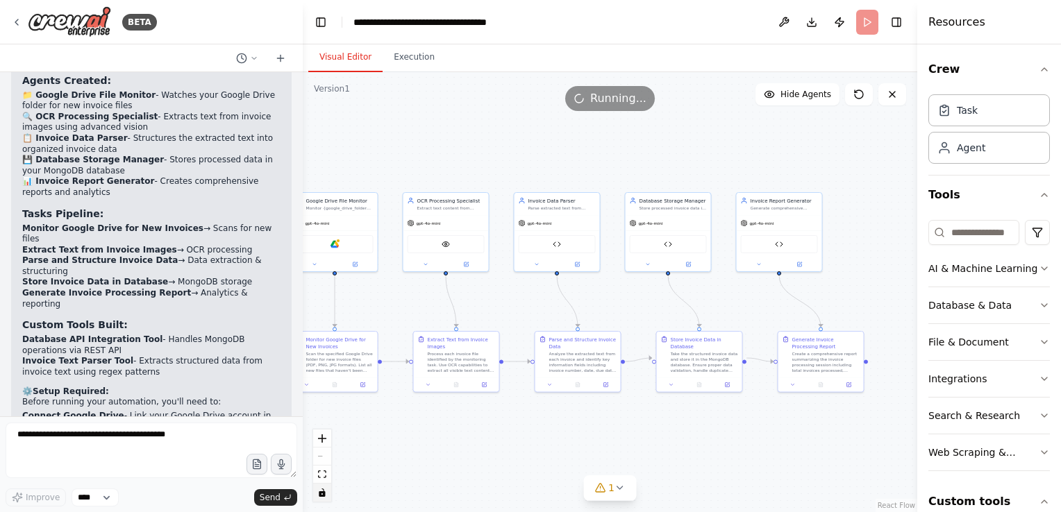
scroll to position [5297, 0]
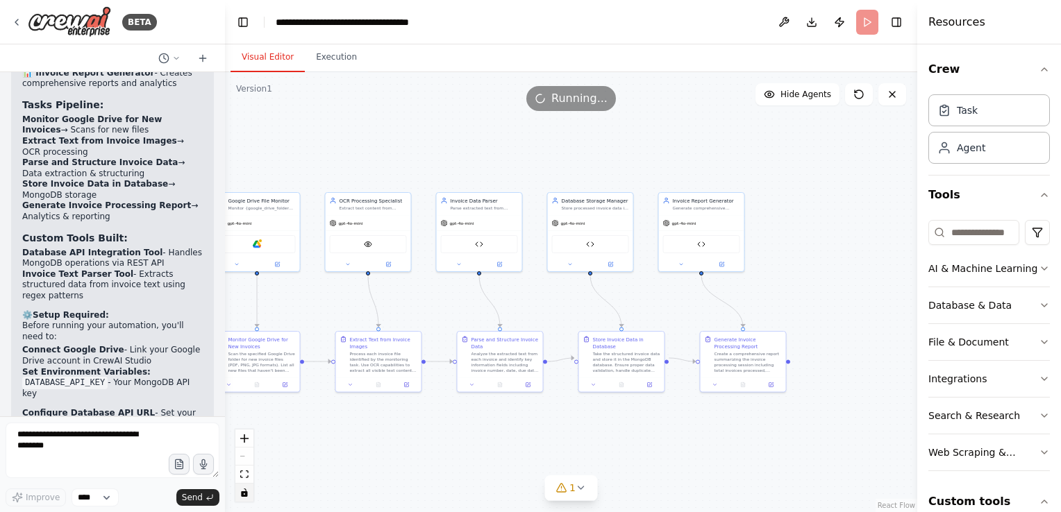
drag, startPoint x: 308, startPoint y: 264, endPoint x: 225, endPoint y: 250, distance: 84.5
click at [225, 250] on div "BETA i want to create a full pipeline for processing my invoices by using some …" at bounding box center [530, 256] width 1061 height 512
click at [244, 435] on icon "zoom in" at bounding box center [244, 439] width 8 height 8
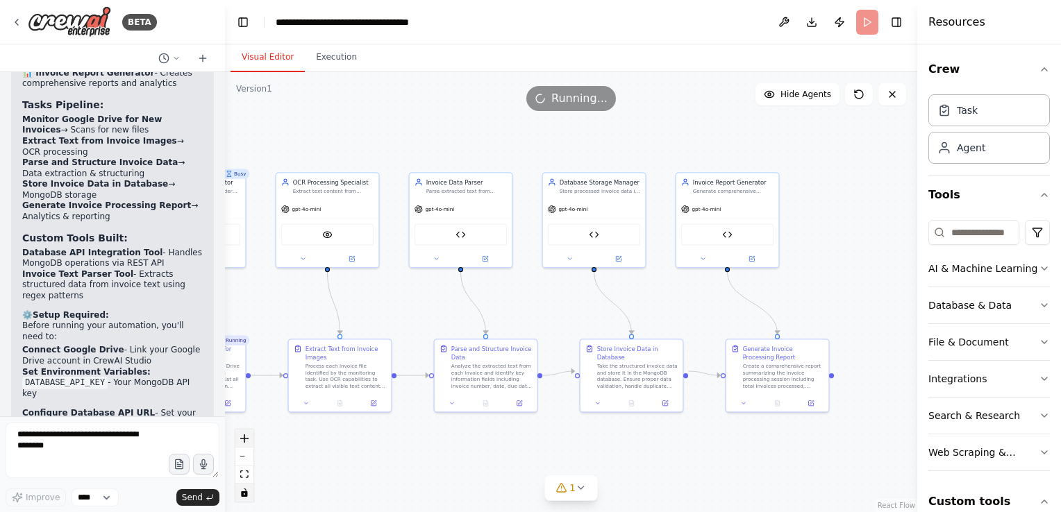
click at [244, 435] on icon "zoom in" at bounding box center [244, 439] width 8 height 8
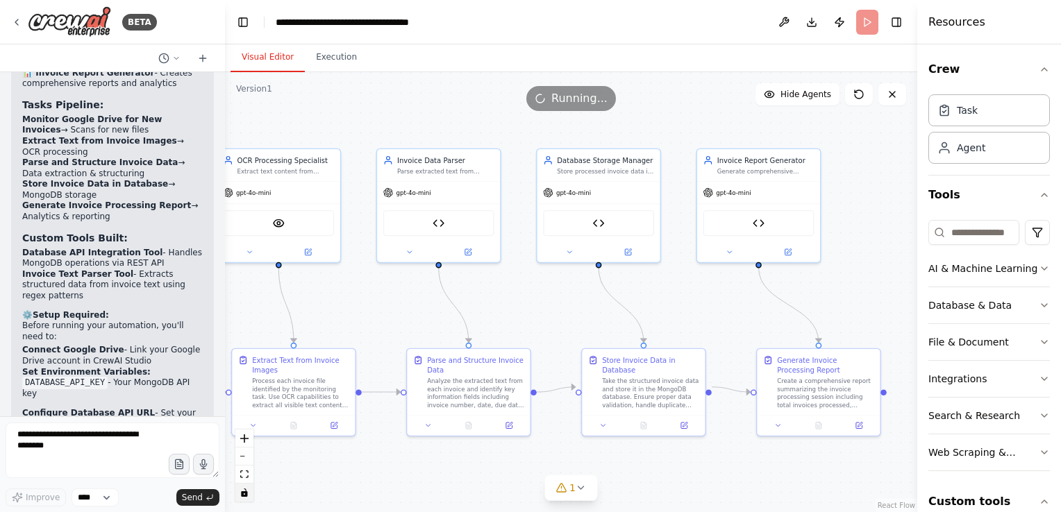
click at [378, 465] on div ".deletable-edge-delete-btn { width: 20px; height: 20px; border: 0px solid #ffff…" at bounding box center [571, 292] width 692 height 440
click at [809, 18] on button "Download" at bounding box center [812, 22] width 22 height 25
